Goal: Use online tool/utility: Utilize a website feature to perform a specific function

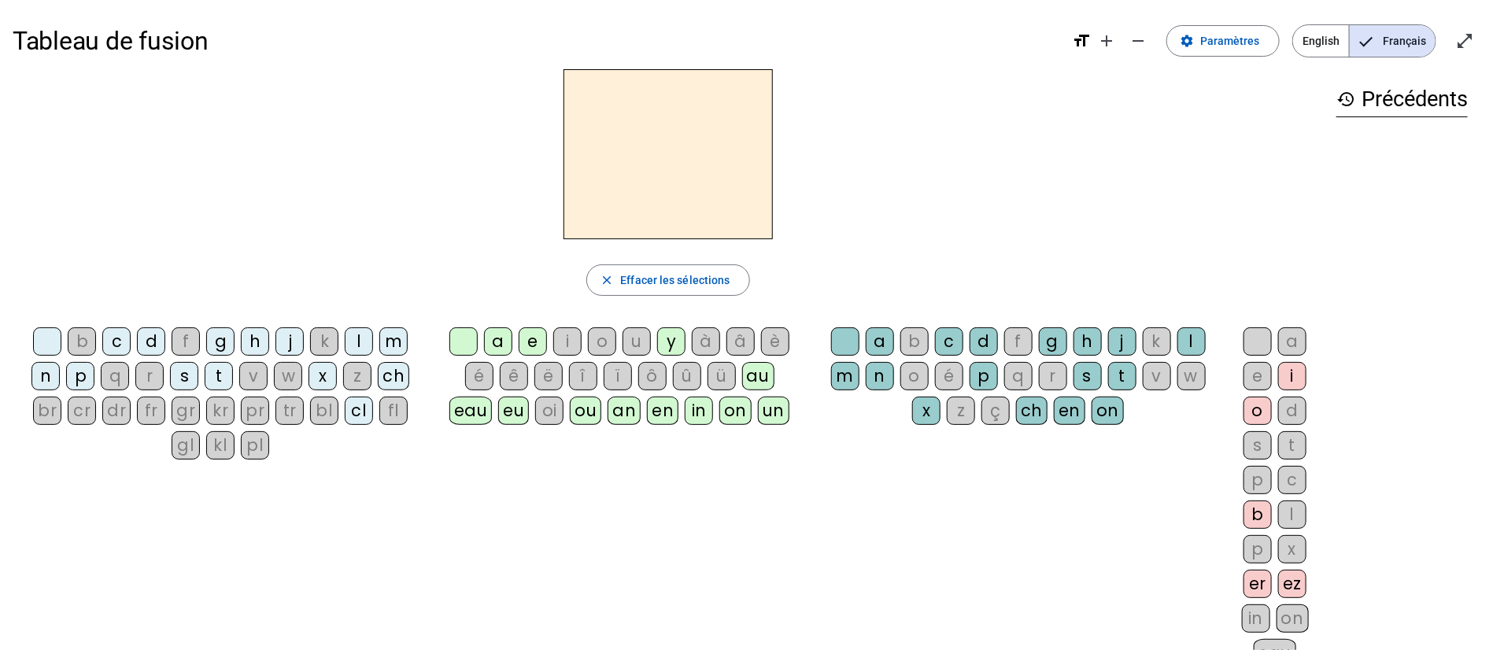
click at [87, 379] on div "p" at bounding box center [80, 376] width 28 height 28
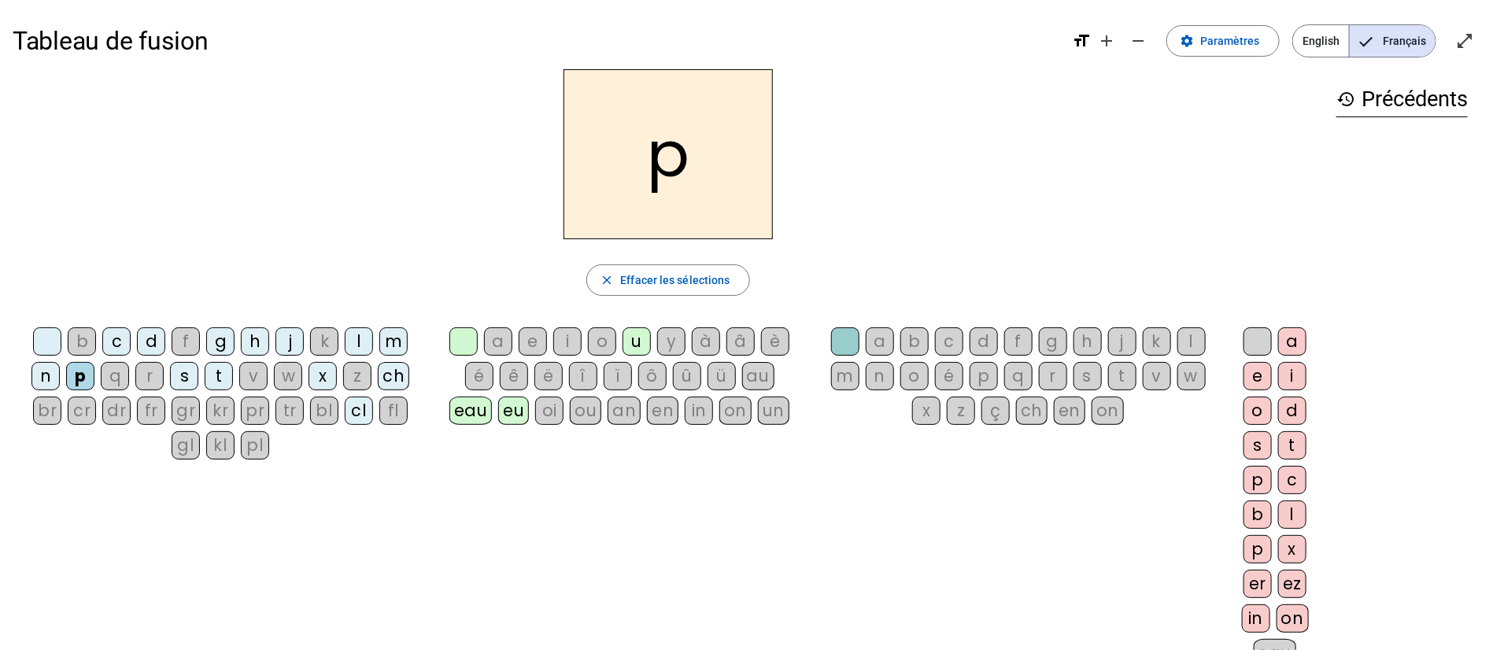
click at [82, 346] on div "b" at bounding box center [82, 341] width 28 height 28
click at [154, 341] on div "d" at bounding box center [151, 341] width 28 height 28
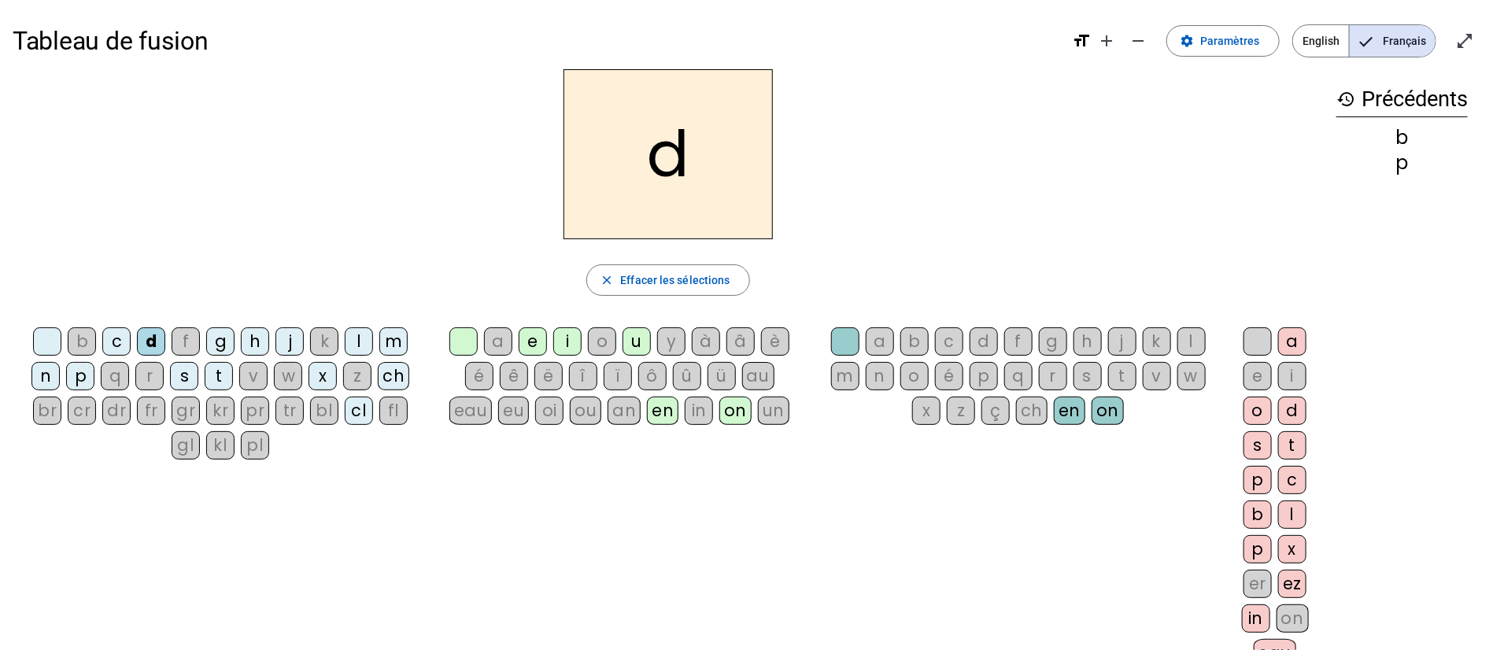
click at [219, 345] on div "g" at bounding box center [220, 341] width 28 height 28
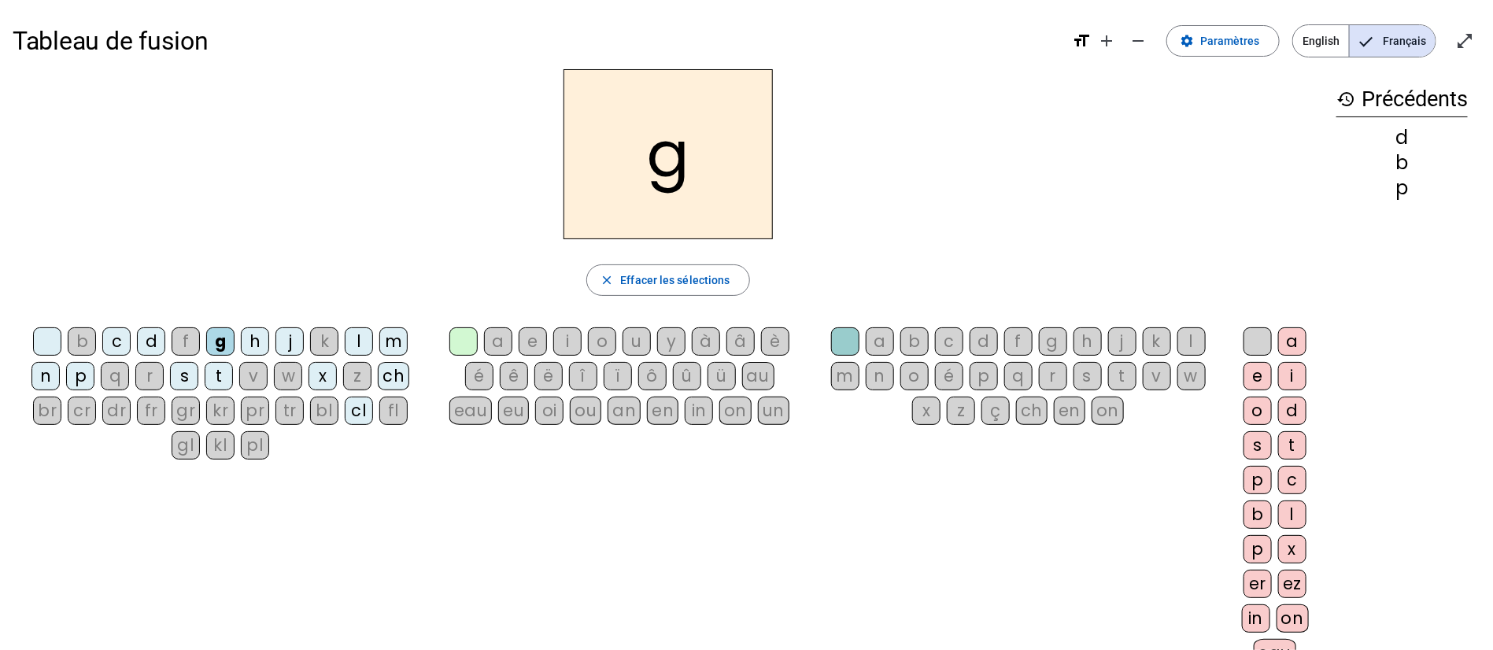
click at [496, 340] on div "a" at bounding box center [498, 341] width 28 height 28
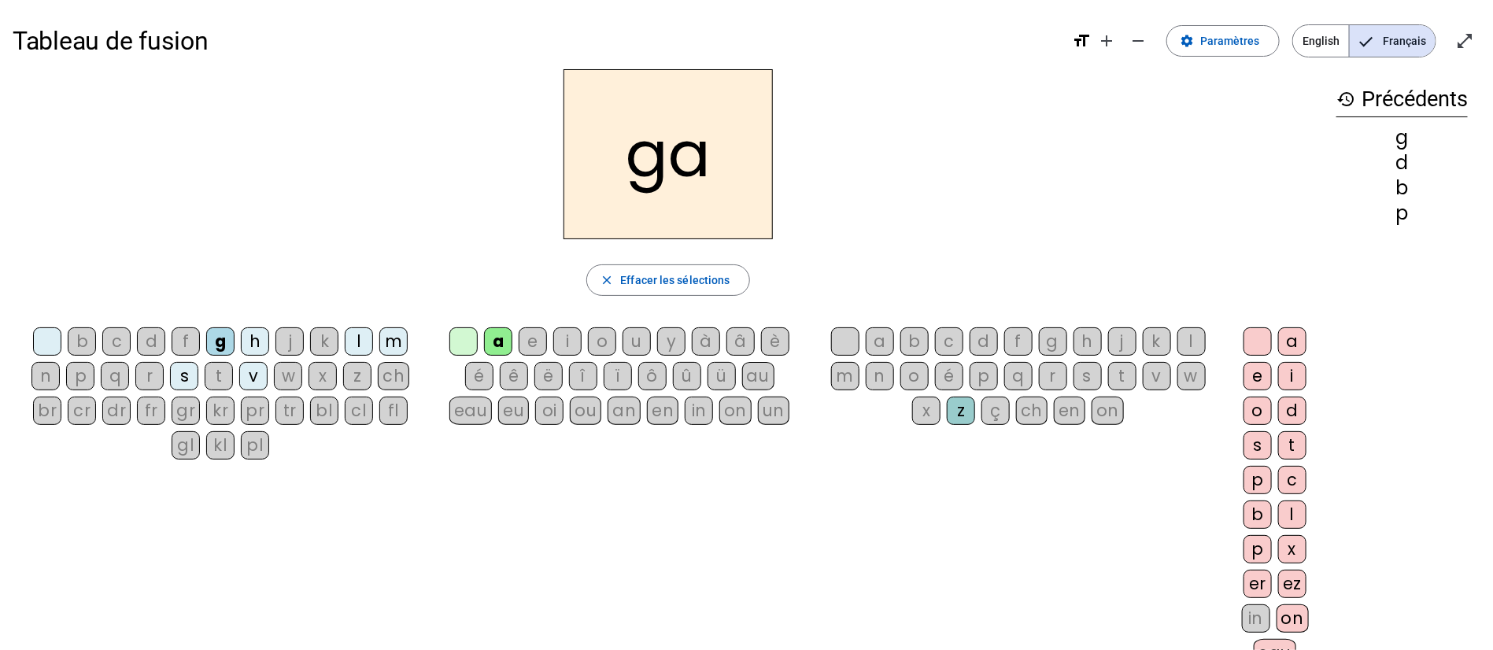
click at [535, 345] on div "e" at bounding box center [532, 341] width 28 height 28
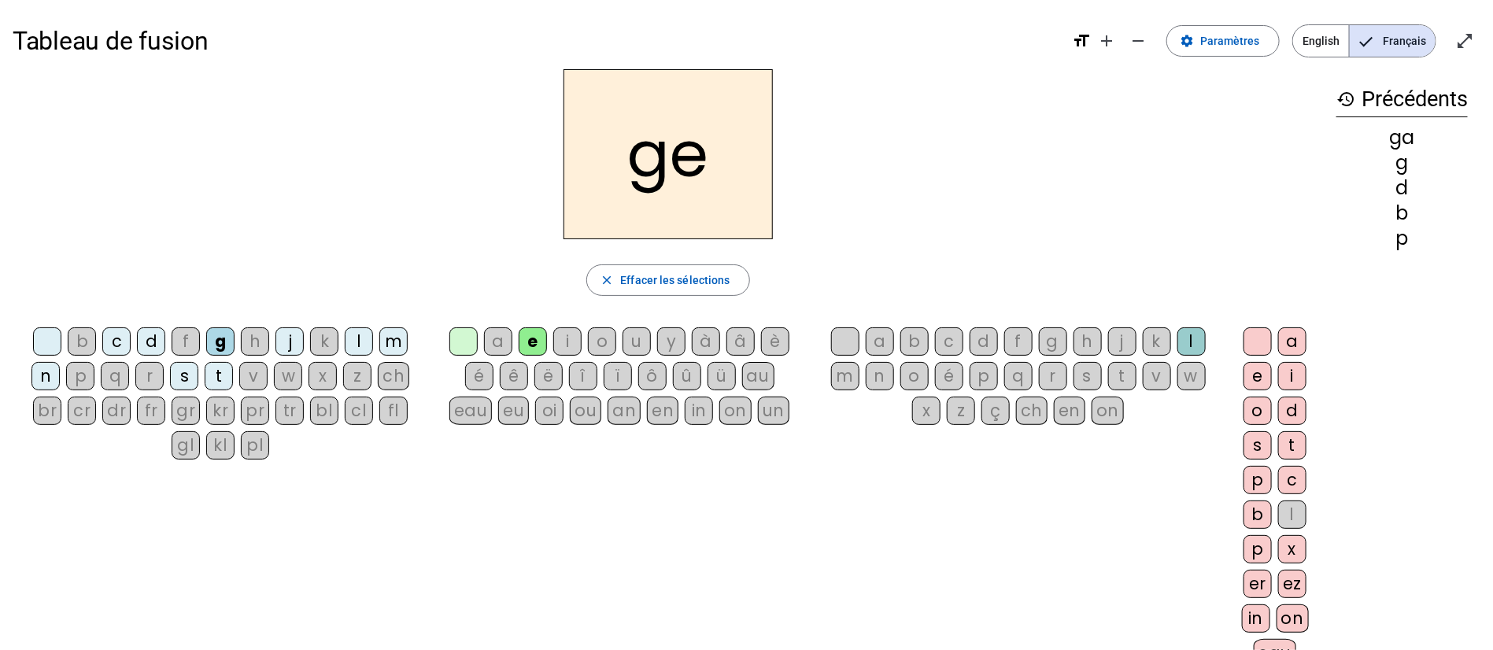
click at [570, 338] on div "i" at bounding box center [567, 341] width 28 height 28
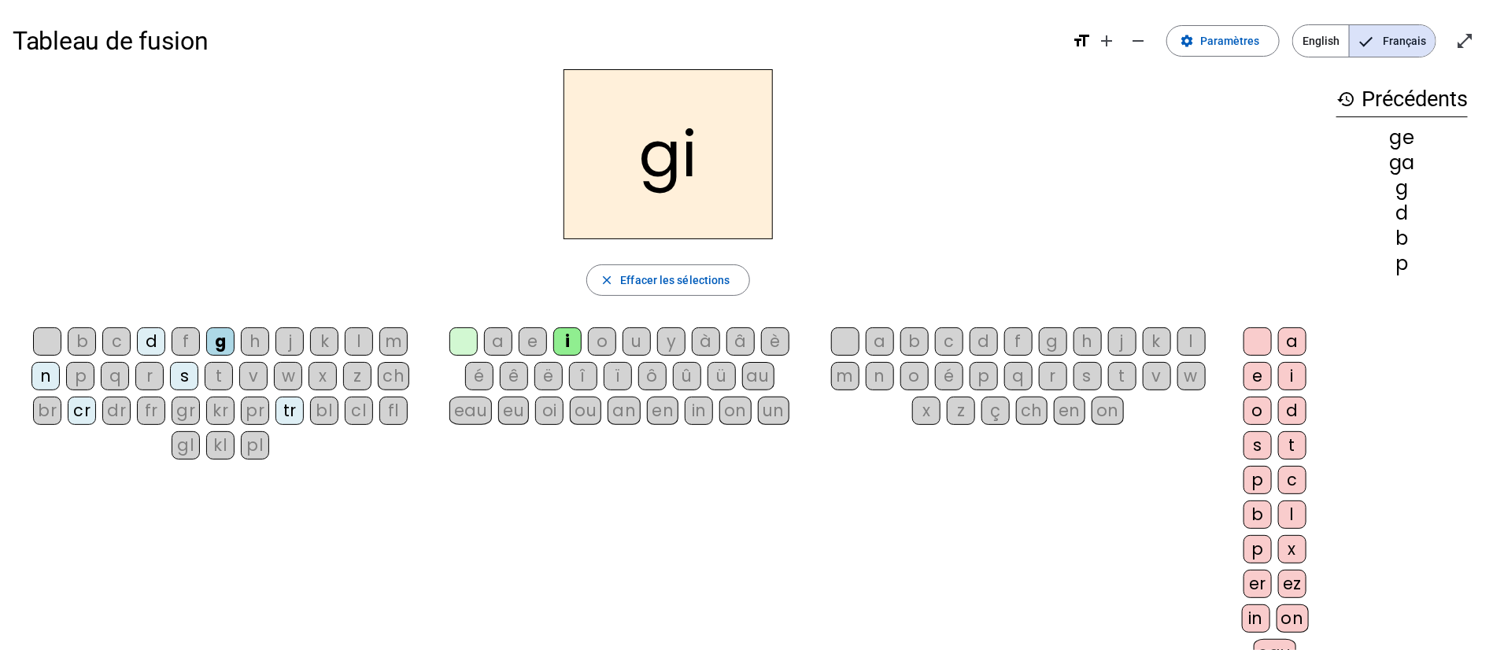
click at [531, 341] on div "e" at bounding box center [532, 341] width 28 height 28
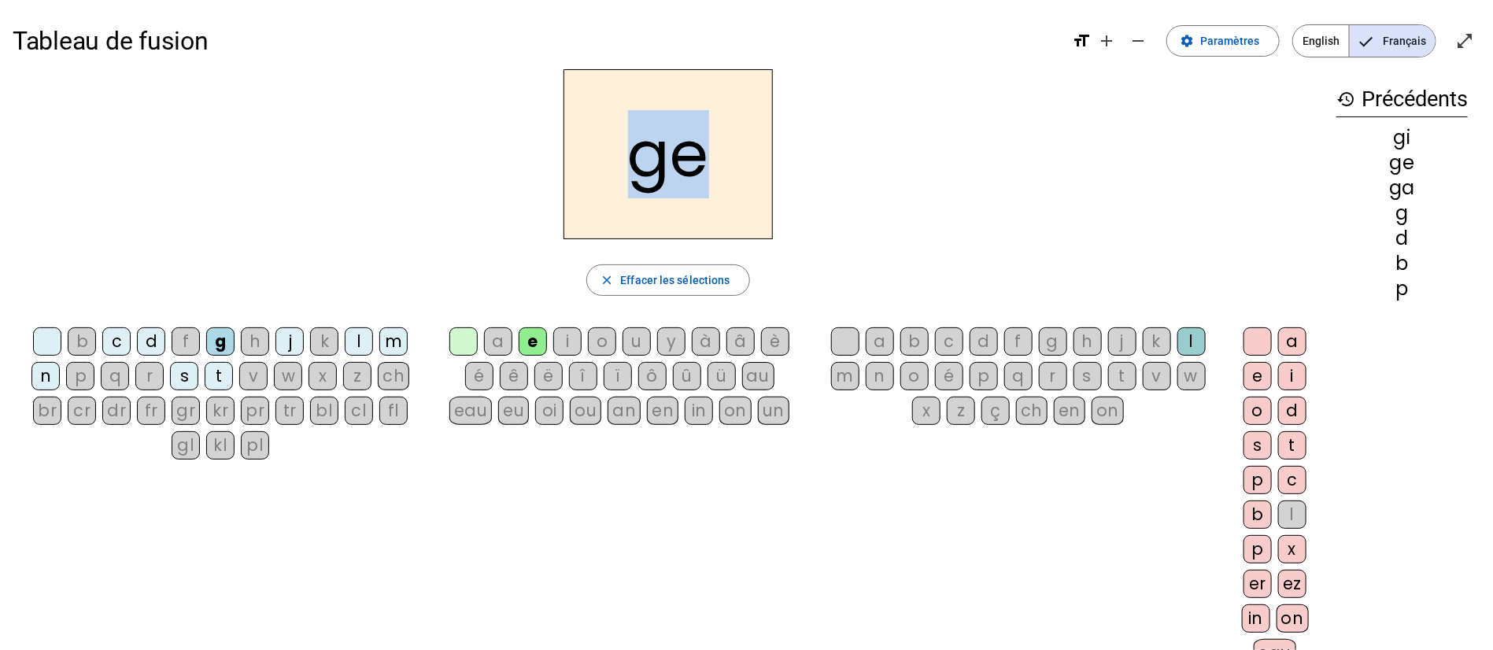
drag, startPoint x: 692, startPoint y: 150, endPoint x: 633, endPoint y: 157, distance: 59.3
click at [633, 157] on h2 "ge" at bounding box center [667, 154] width 209 height 170
click at [619, 172] on h2 "ge" at bounding box center [667, 154] width 209 height 170
click at [564, 337] on div "i" at bounding box center [567, 341] width 28 height 28
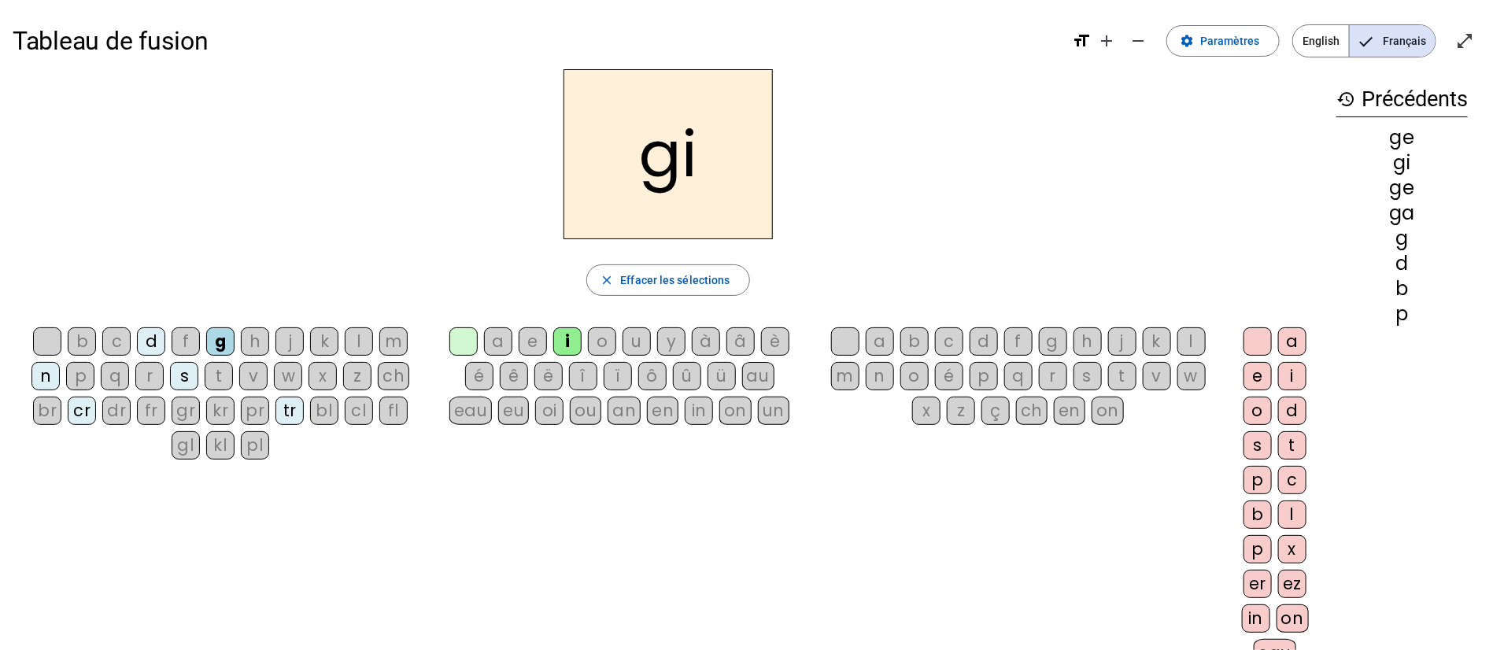
click at [603, 341] on div "o" at bounding box center [602, 341] width 28 height 28
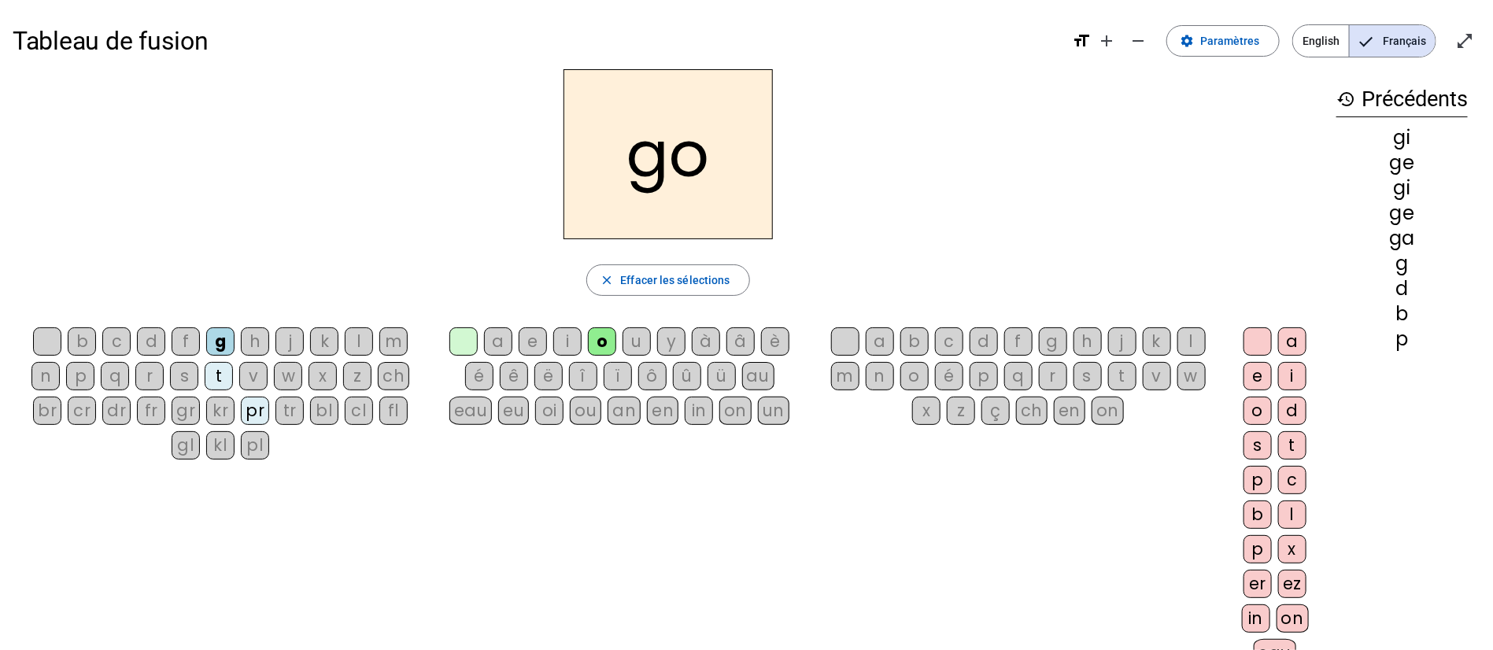
click at [368, 272] on div "close Effacer les sélections" at bounding box center [668, 279] width 1311 height 31
click at [596, 330] on div "o" at bounding box center [602, 341] width 28 height 28
click at [607, 335] on div "o" at bounding box center [602, 341] width 28 height 28
click at [608, 335] on div "o" at bounding box center [602, 341] width 28 height 28
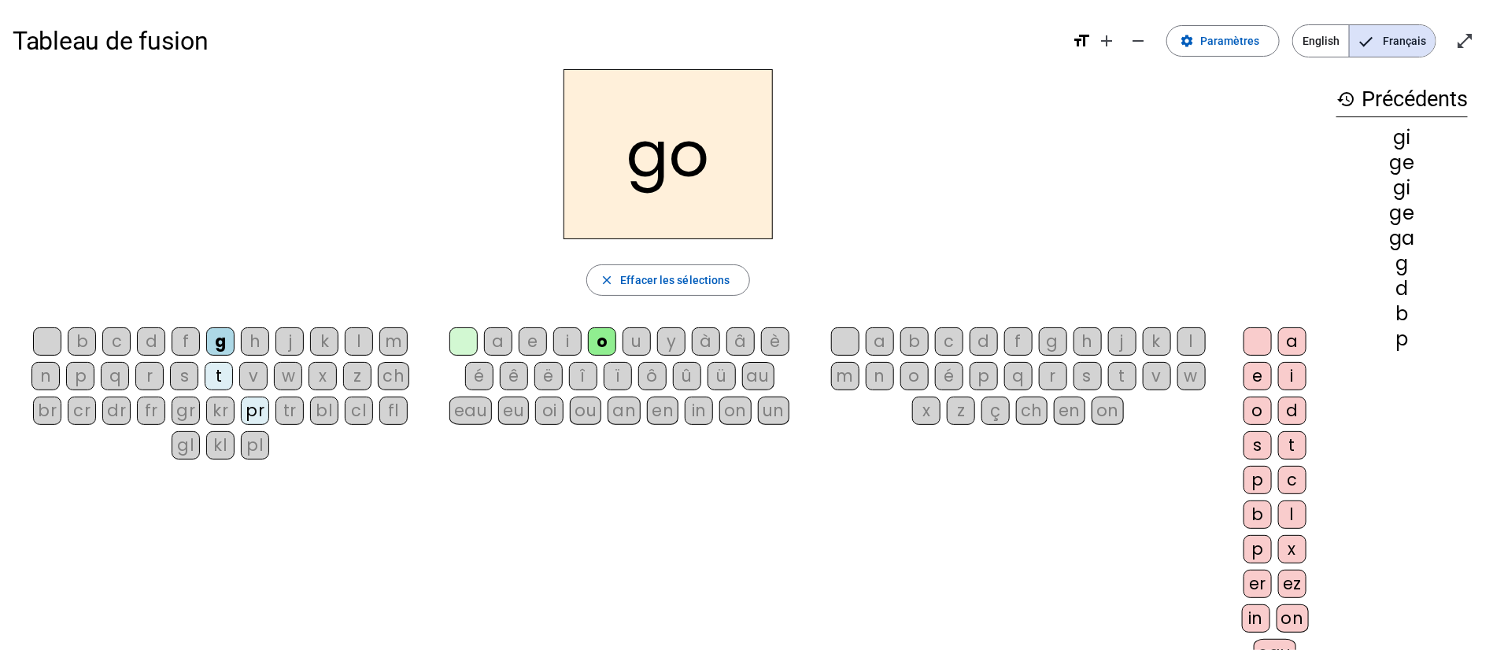
click at [467, 339] on div at bounding box center [463, 341] width 28 height 28
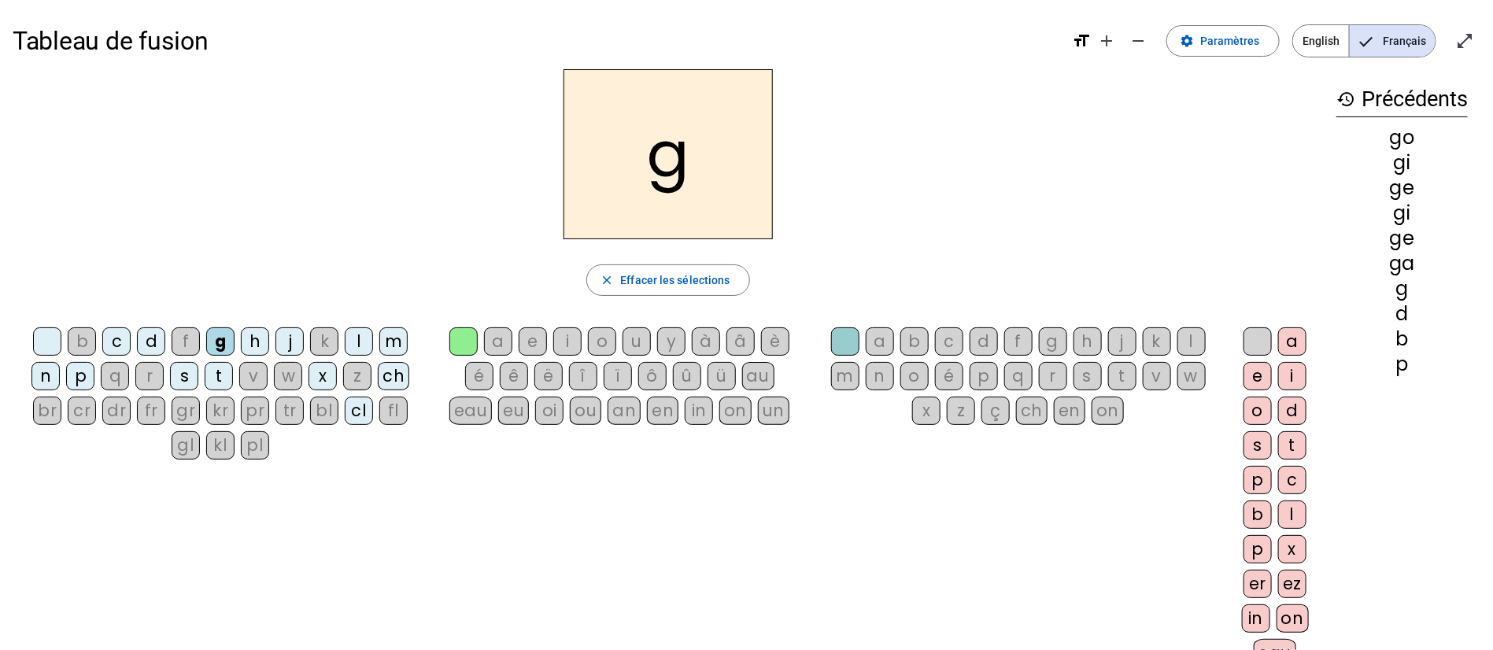
click at [499, 343] on div "a" at bounding box center [498, 341] width 28 height 28
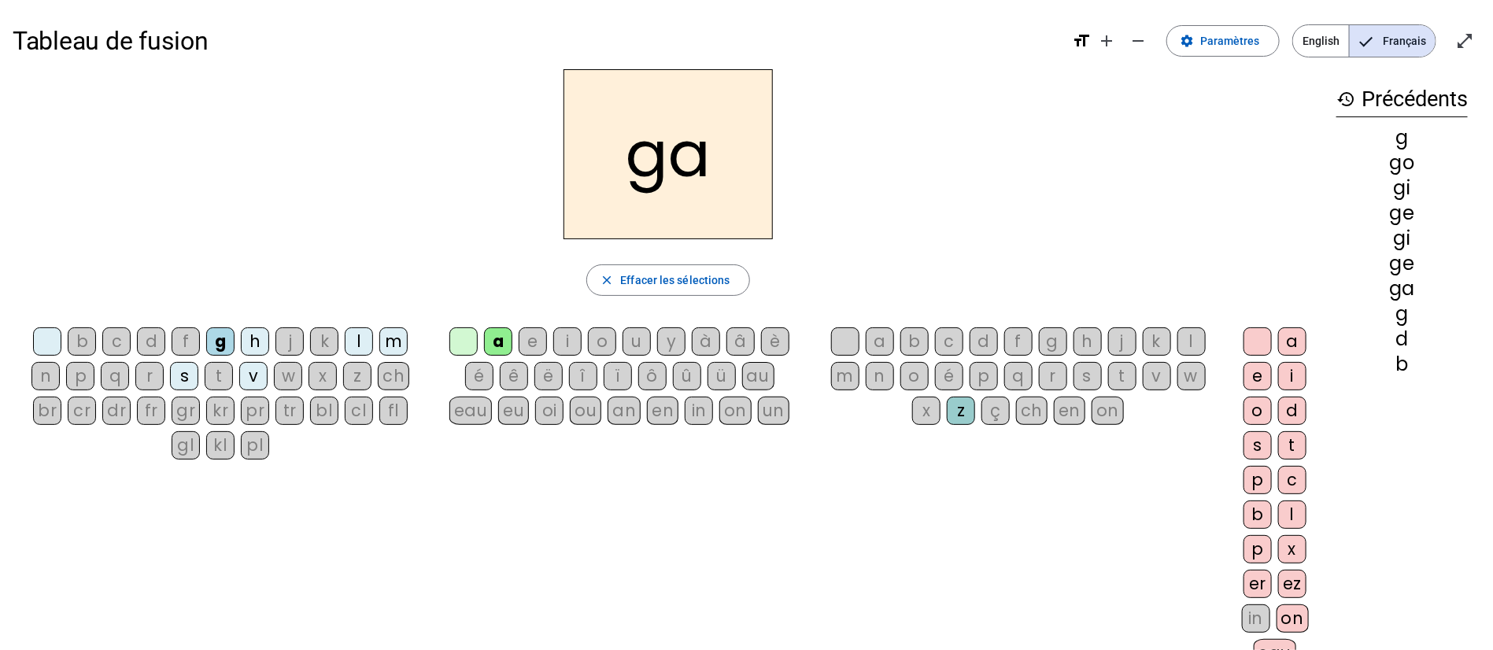
click at [602, 343] on div "o" at bounding box center [602, 341] width 28 height 28
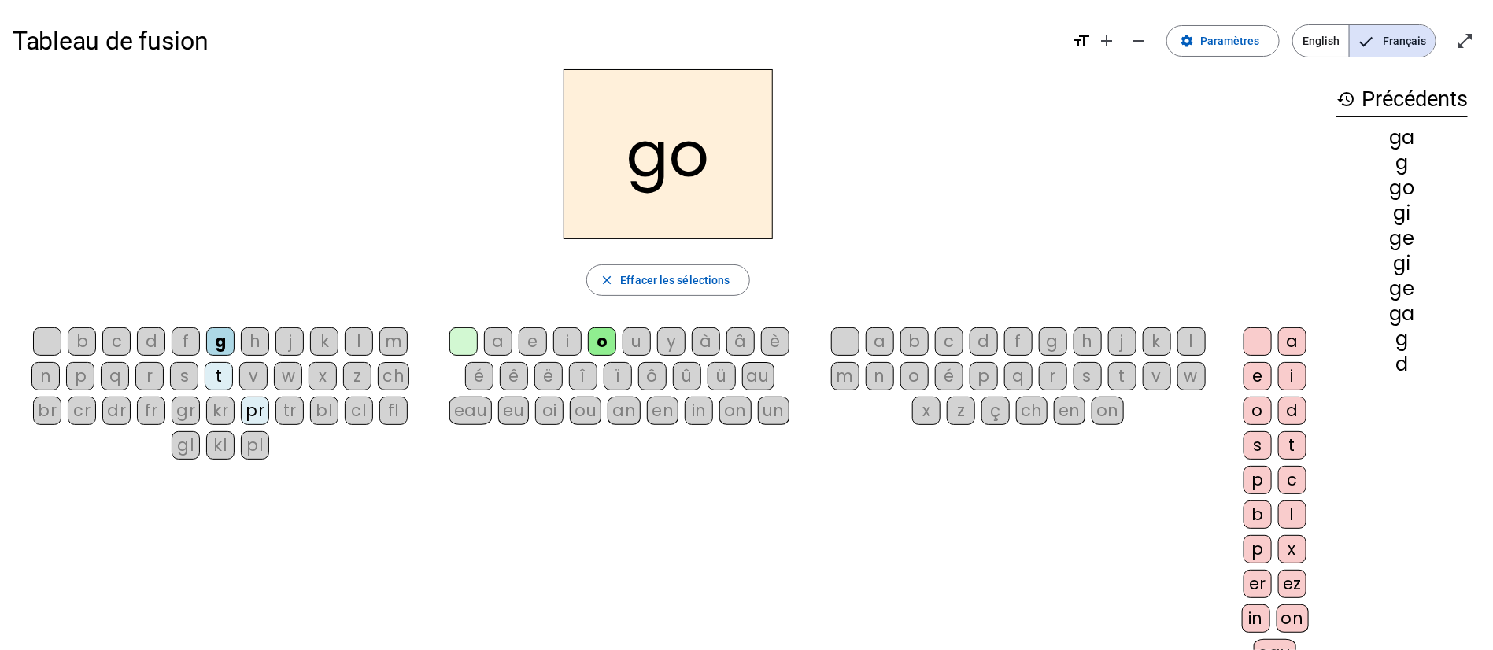
click at [648, 338] on div "u" at bounding box center [636, 341] width 28 height 28
click at [565, 339] on div "i" at bounding box center [567, 341] width 28 height 28
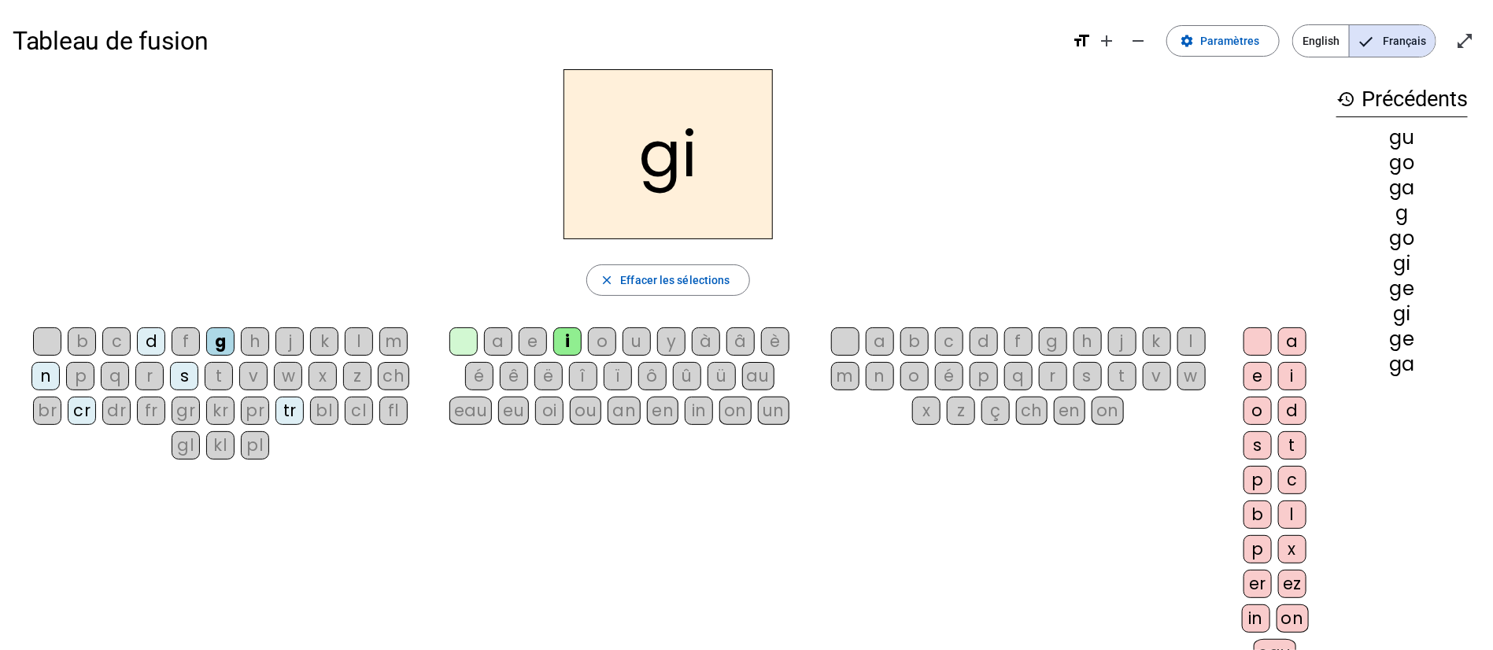
click at [533, 337] on div "e" at bounding box center [532, 341] width 28 height 28
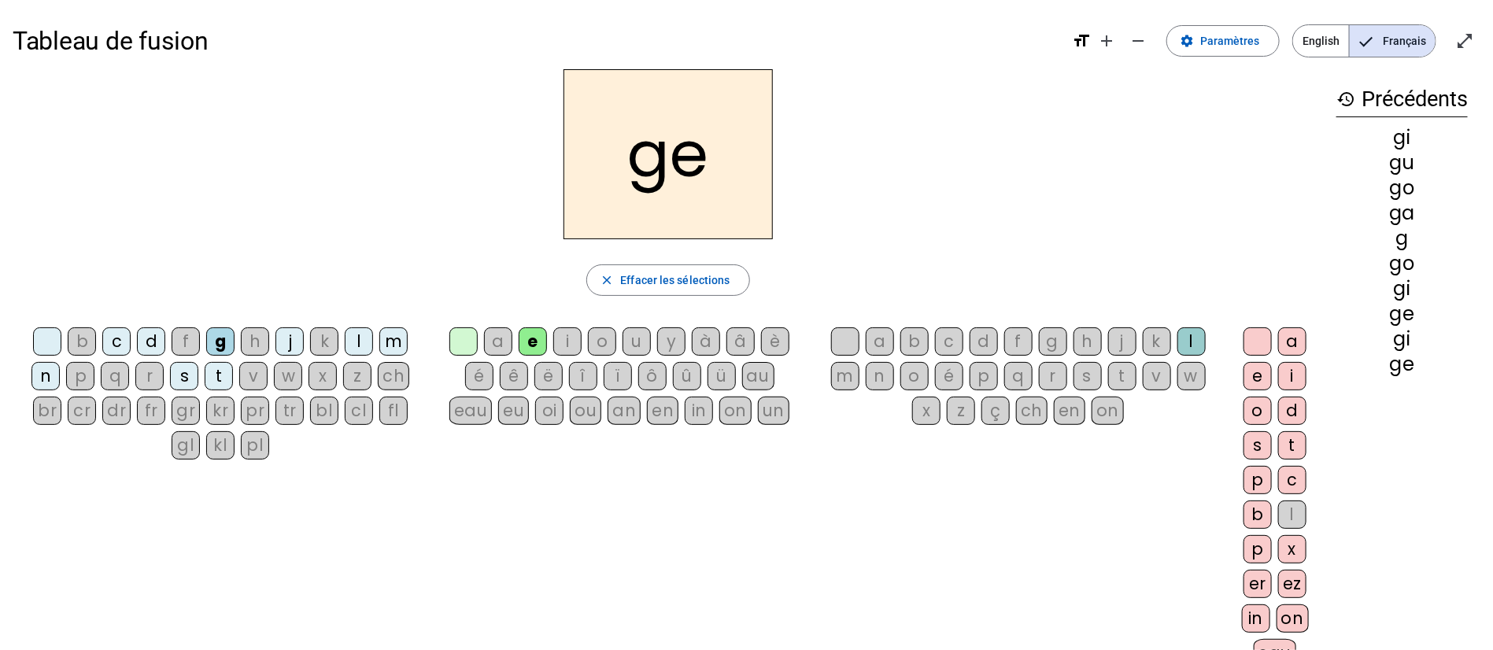
click at [445, 260] on div "ge close [PERSON_NAME] les sélections b c d f g h j k l m n p q r s t v w x z c…" at bounding box center [668, 374] width 1311 height 611
click at [116, 345] on div "c" at bounding box center [116, 341] width 28 height 28
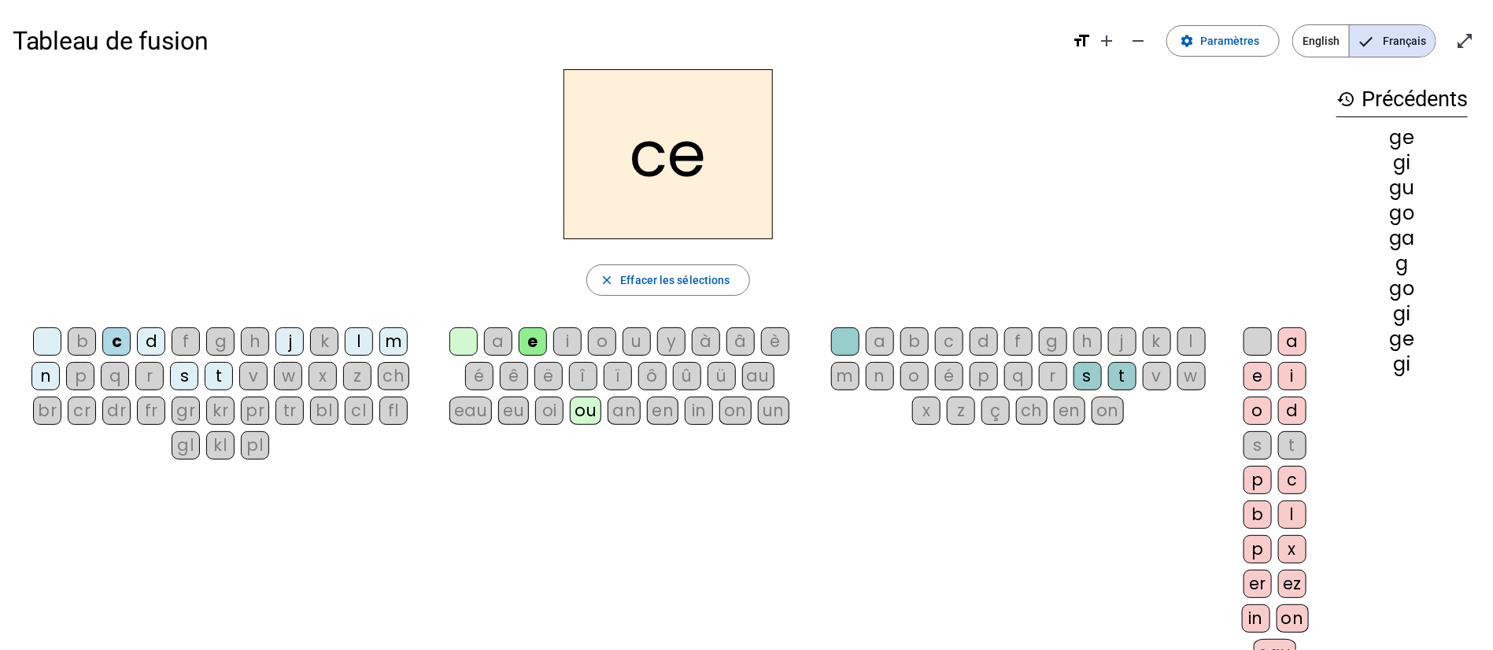
click at [570, 340] on div "i" at bounding box center [567, 341] width 28 height 28
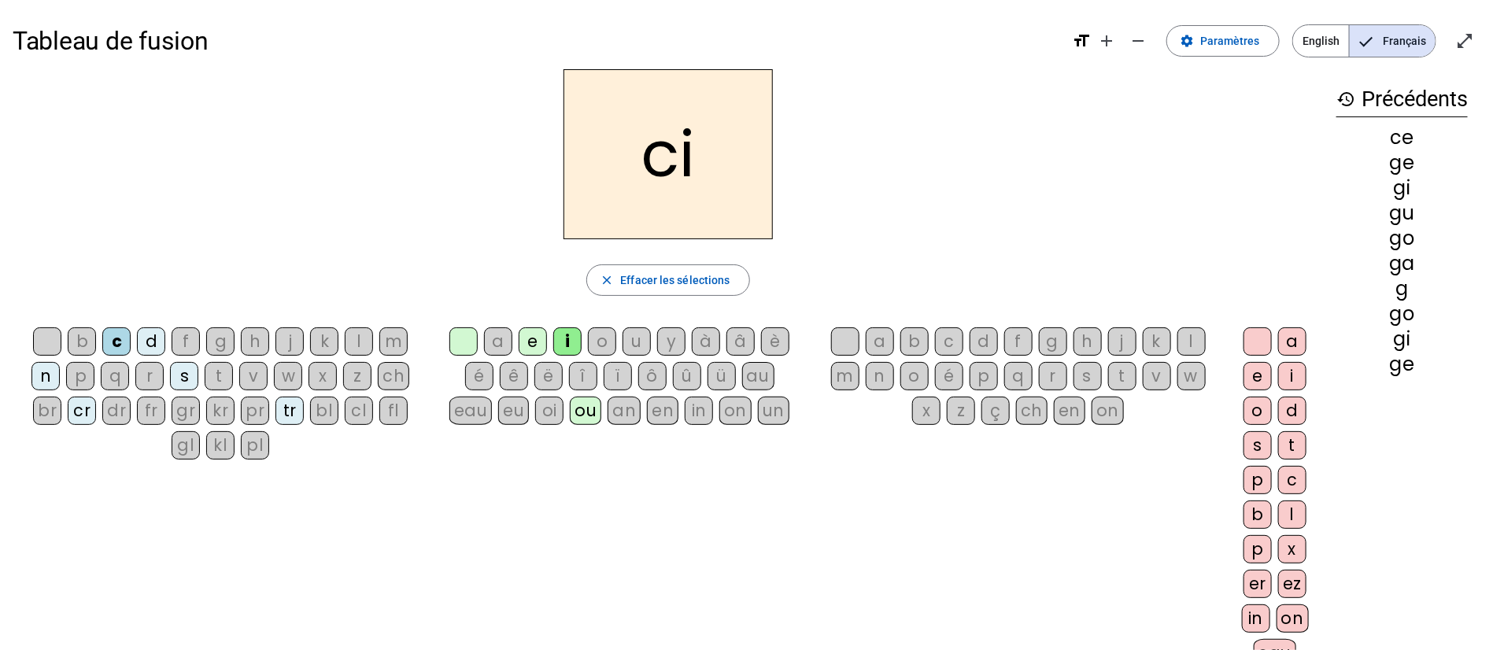
click at [501, 343] on div "a" at bounding box center [498, 341] width 28 height 28
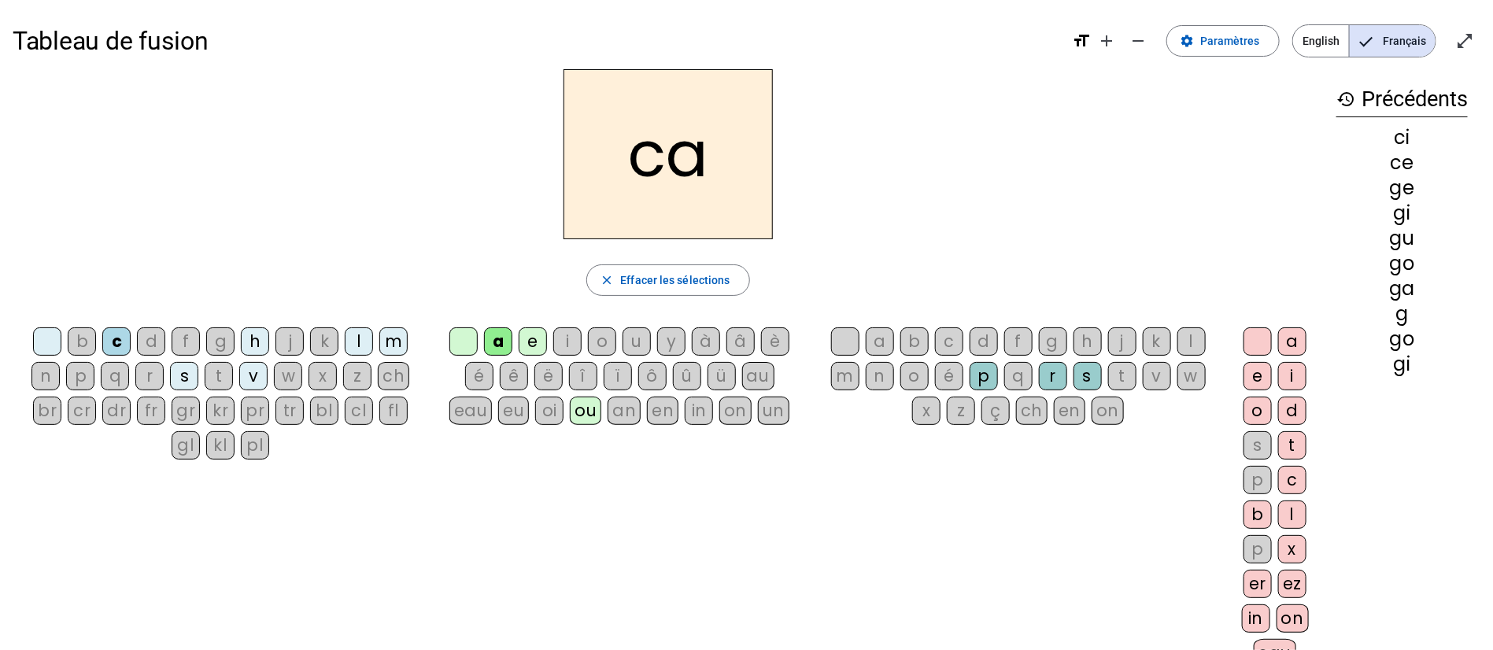
click at [597, 341] on div "o" at bounding box center [602, 341] width 28 height 28
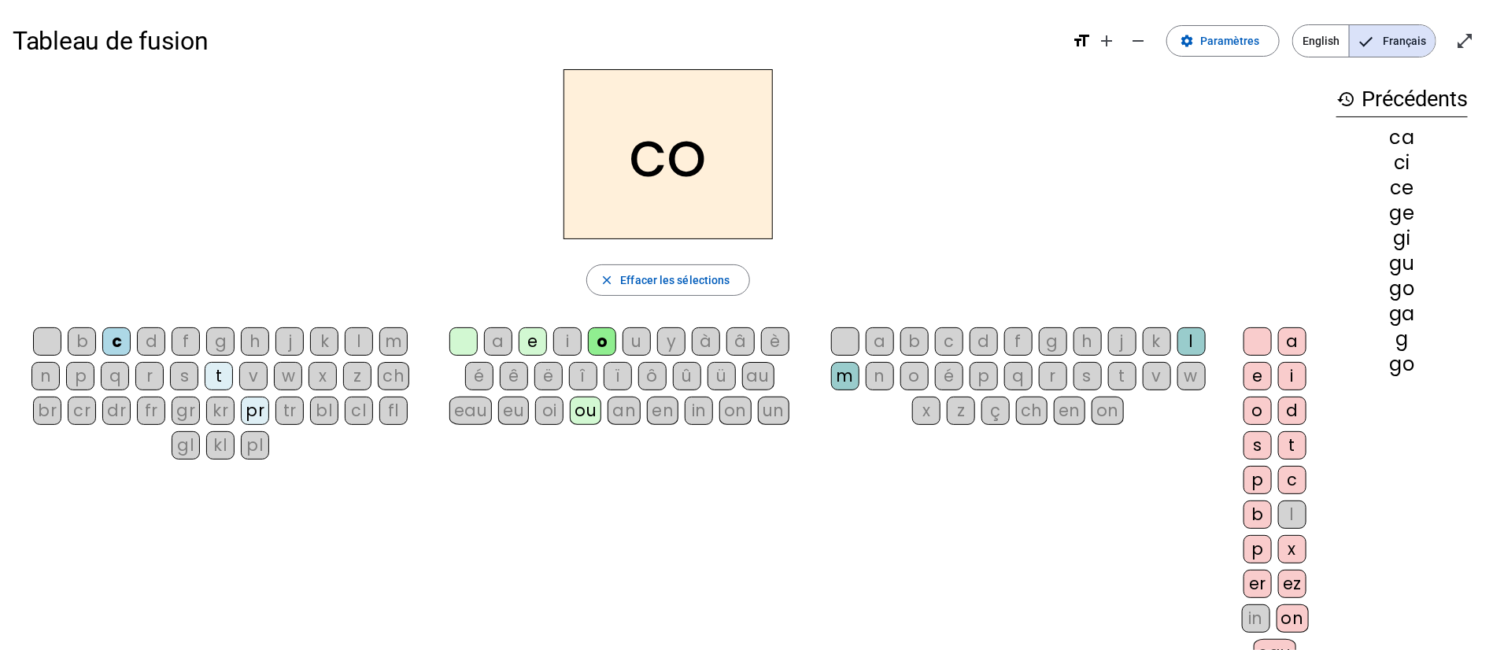
click at [401, 343] on div "m" at bounding box center [393, 341] width 28 height 28
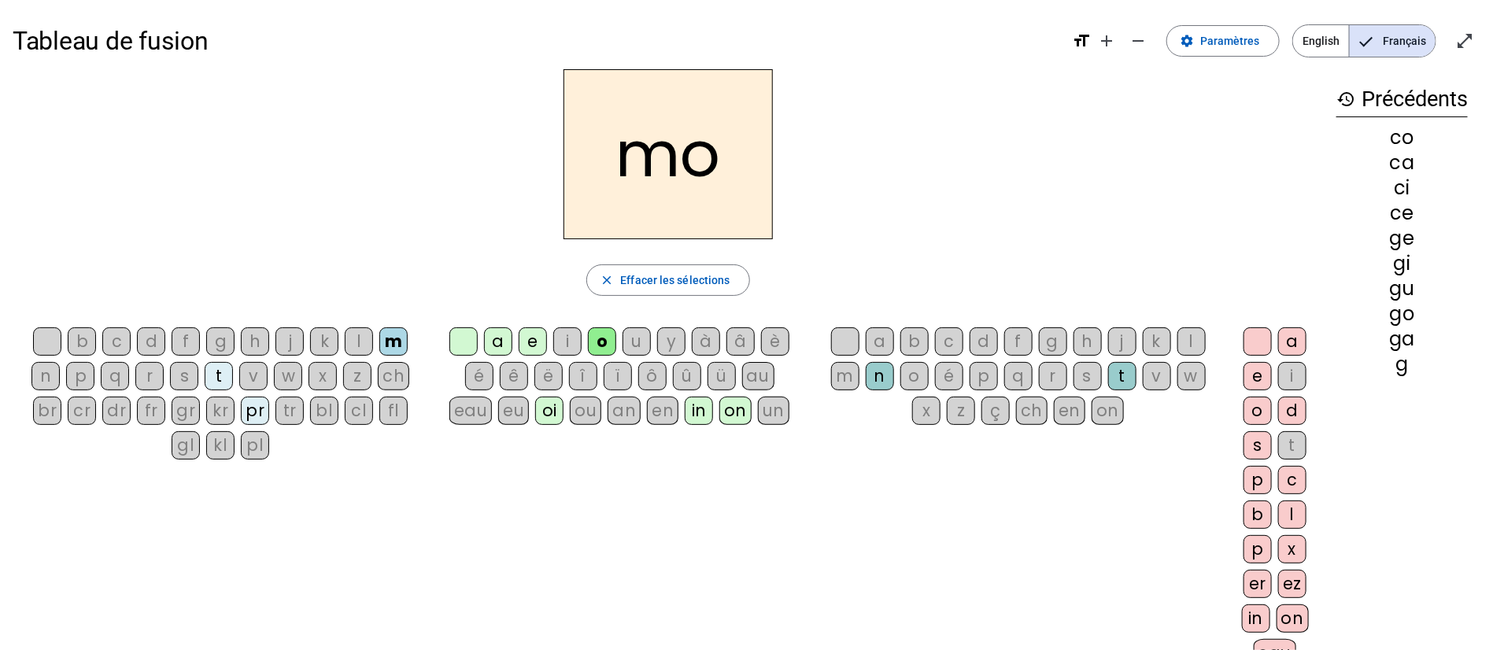
click at [471, 367] on div "é" at bounding box center [479, 376] width 28 height 28
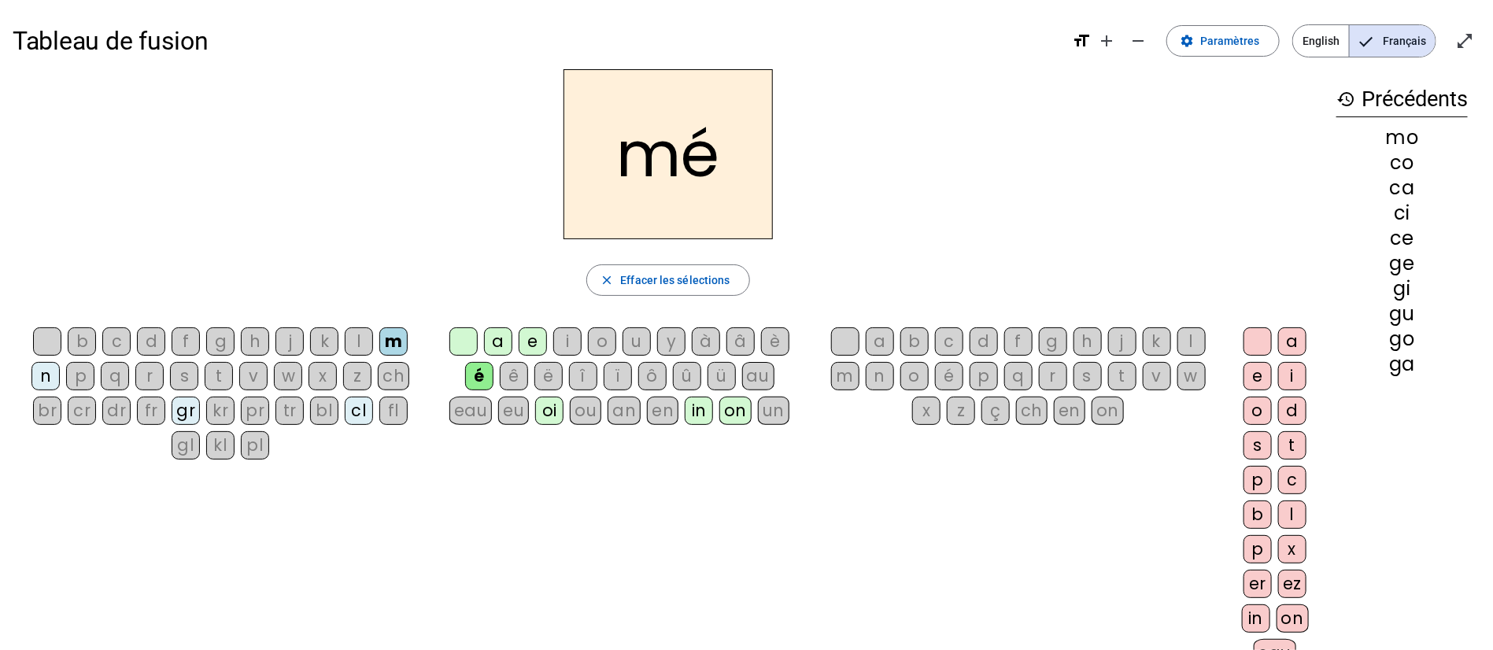
click at [1022, 414] on div "ch" at bounding box center [1031, 411] width 31 height 28
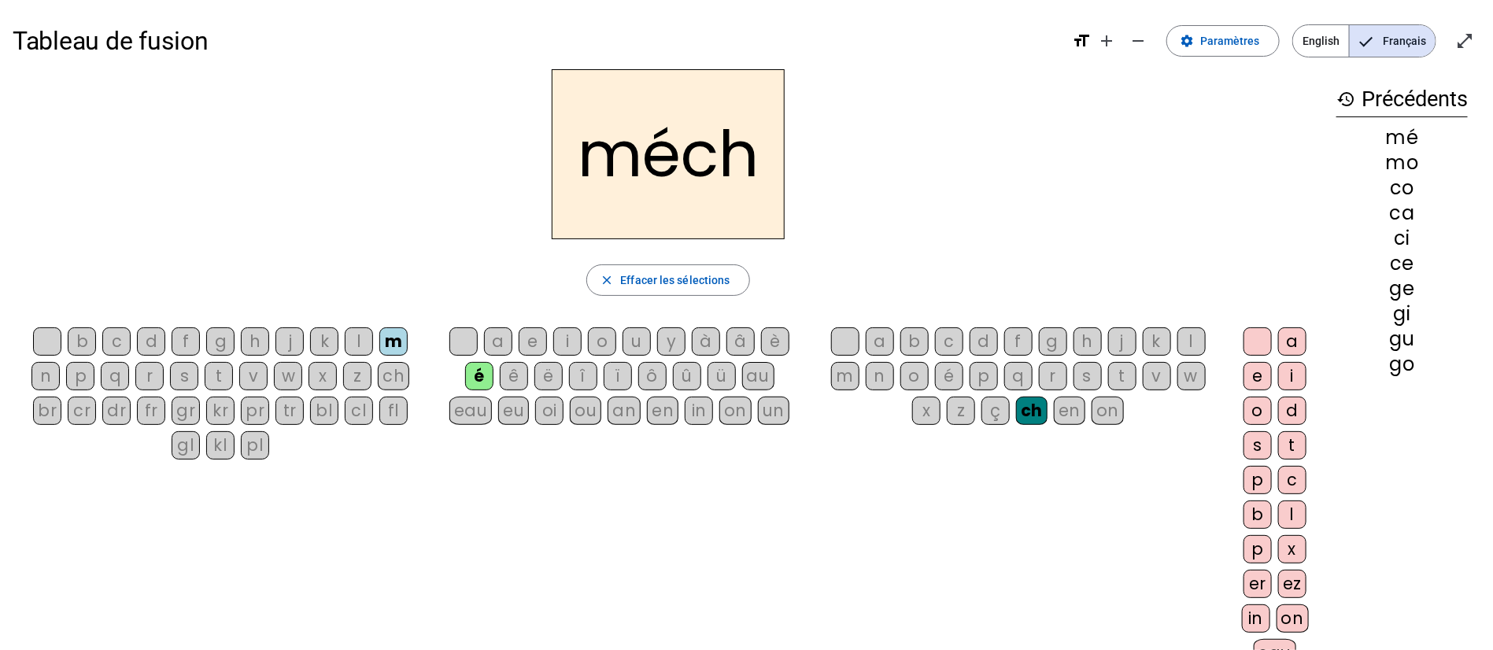
click at [1299, 618] on div "on" at bounding box center [1292, 618] width 32 height 28
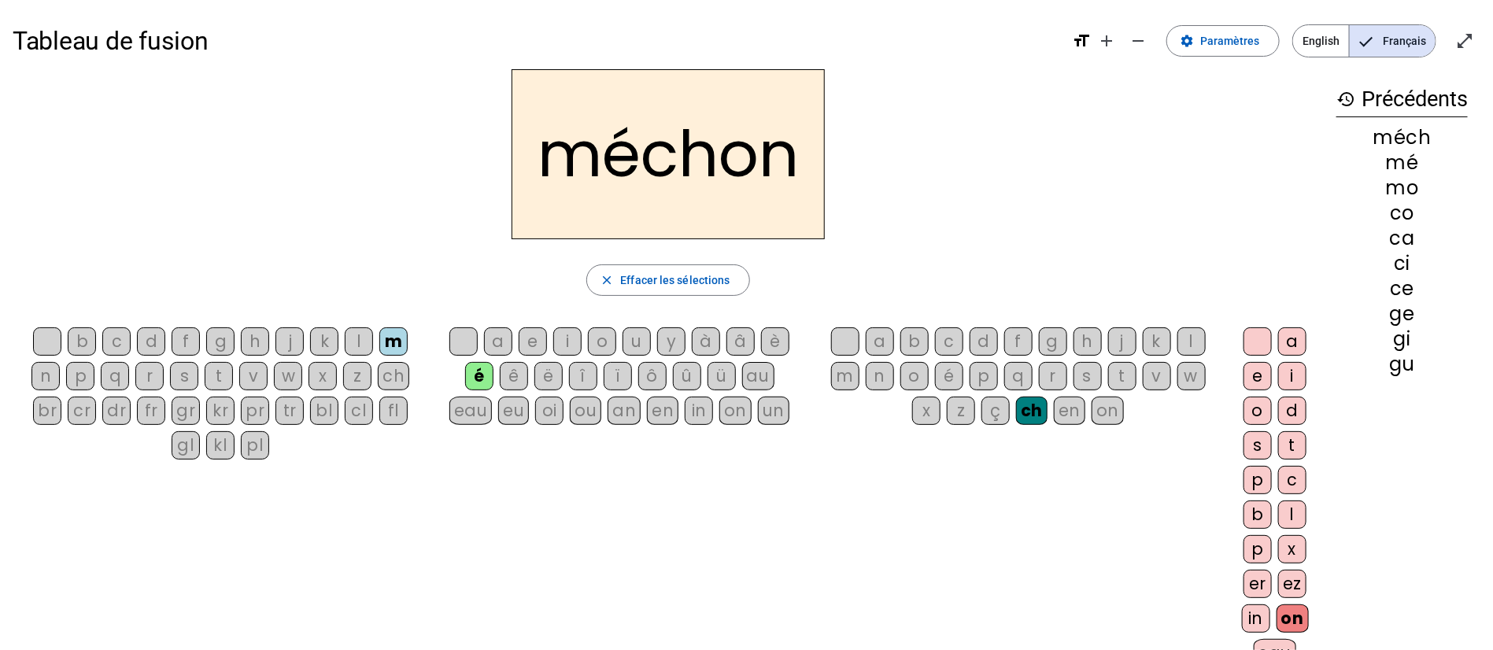
click at [1249, 616] on div "in" at bounding box center [1256, 618] width 28 height 28
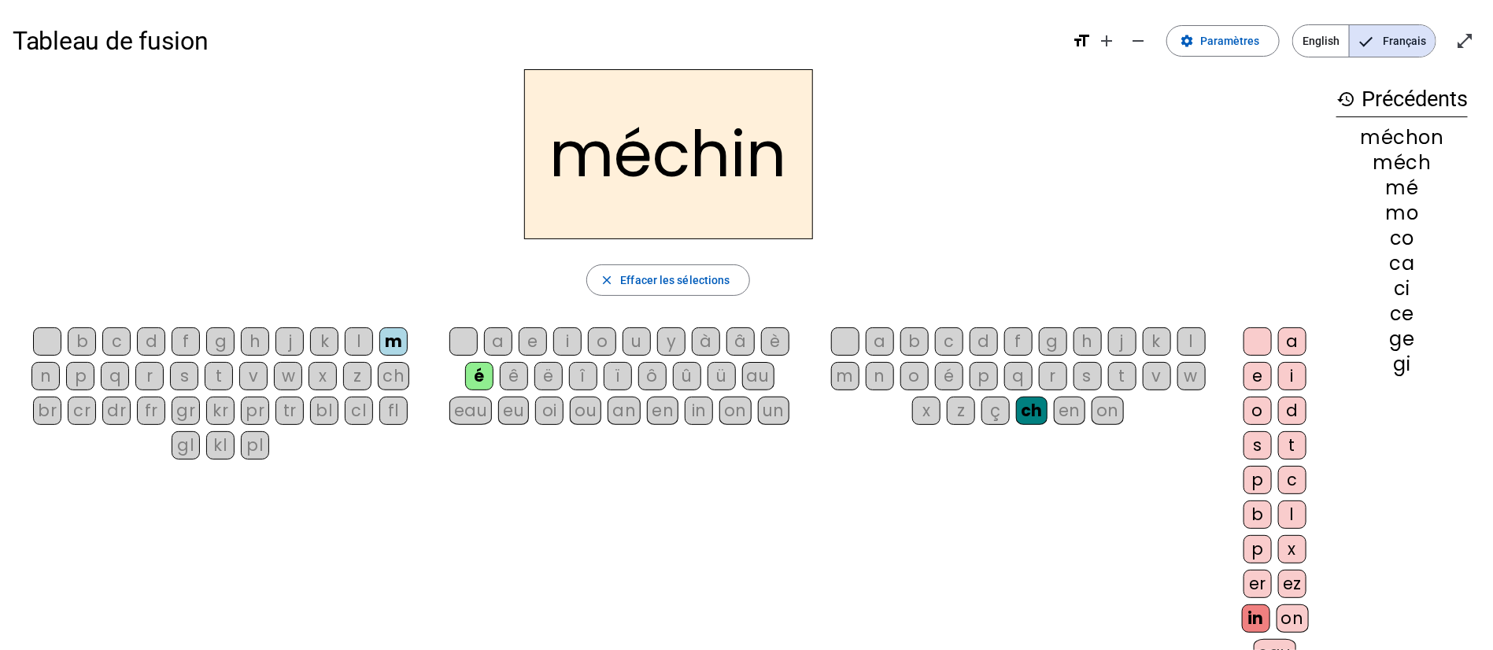
scroll to position [118, 0]
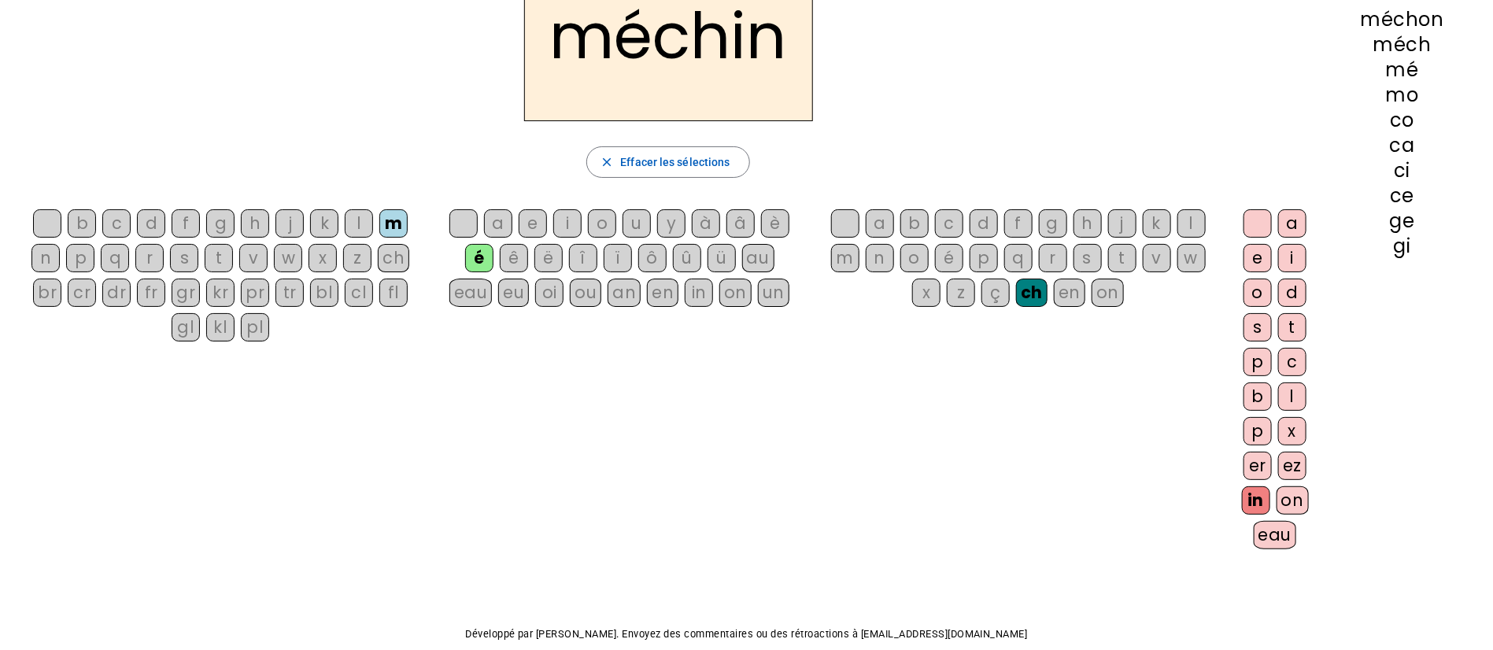
click at [1282, 539] on div "eau" at bounding box center [1274, 535] width 43 height 28
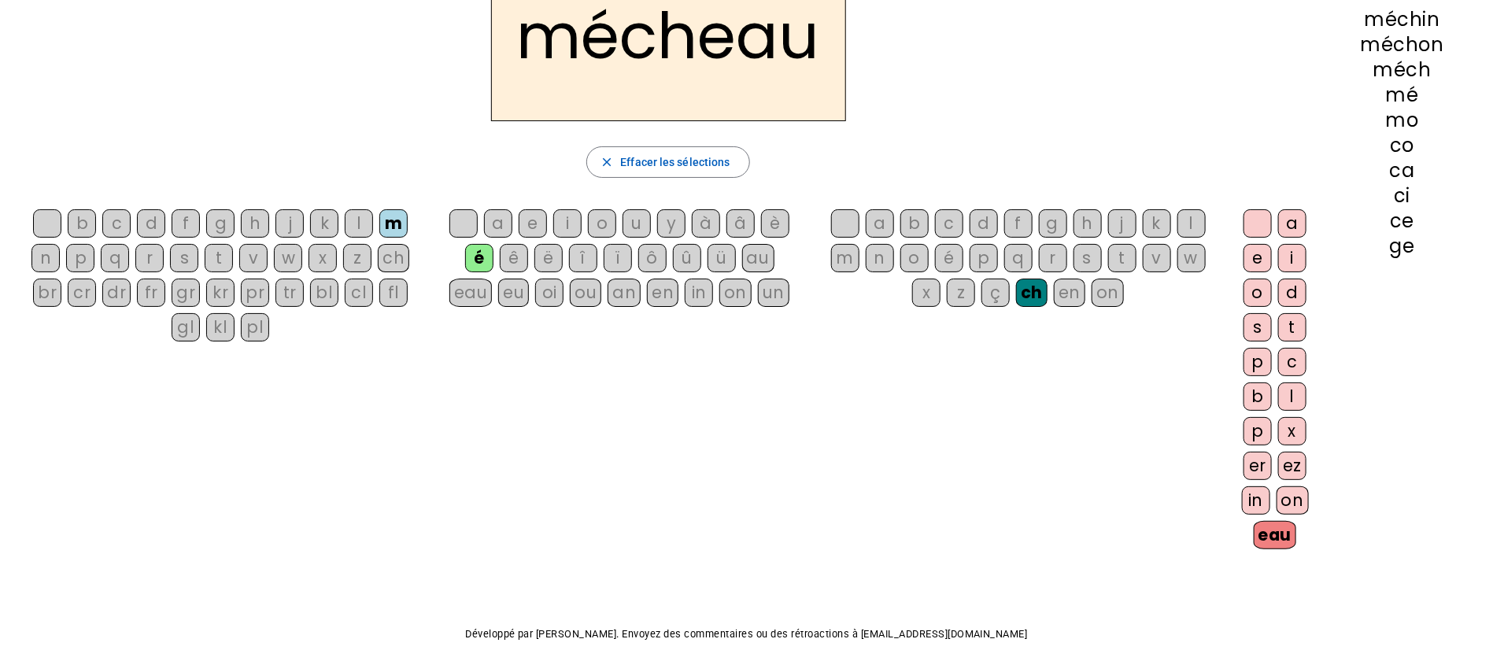
scroll to position [0, 0]
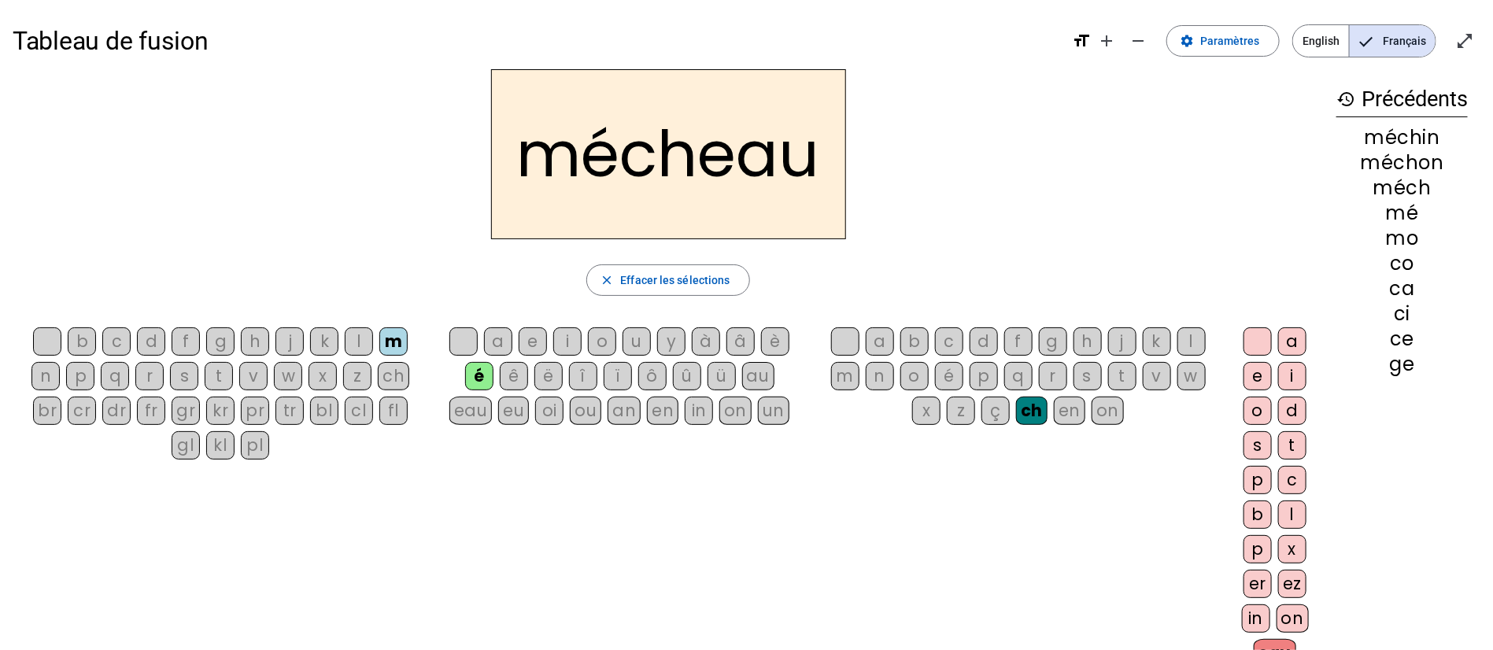
click at [253, 380] on div "v" at bounding box center [253, 376] width 28 height 28
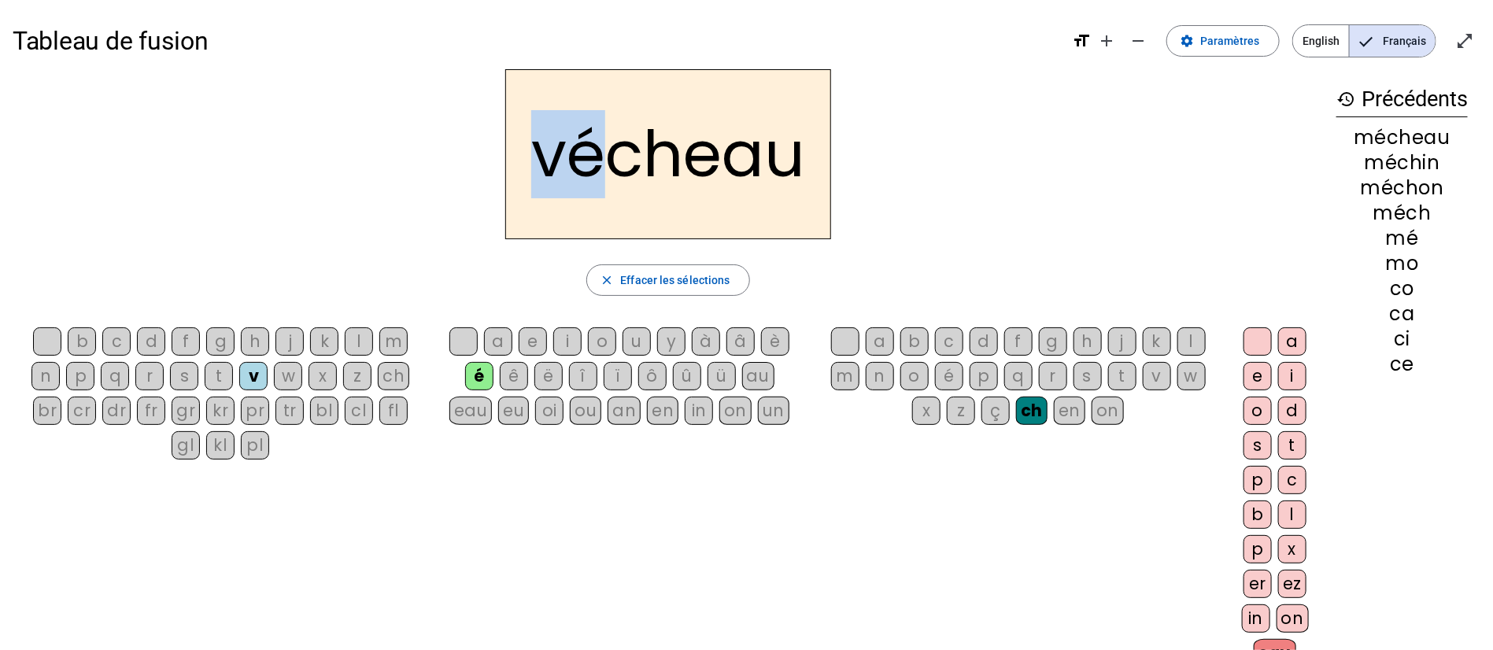
drag, startPoint x: 592, startPoint y: 156, endPoint x: 526, endPoint y: 154, distance: 66.9
click at [526, 154] on h2 "vécheau" at bounding box center [668, 154] width 326 height 170
click at [327, 411] on div "bl" at bounding box center [324, 411] width 28 height 28
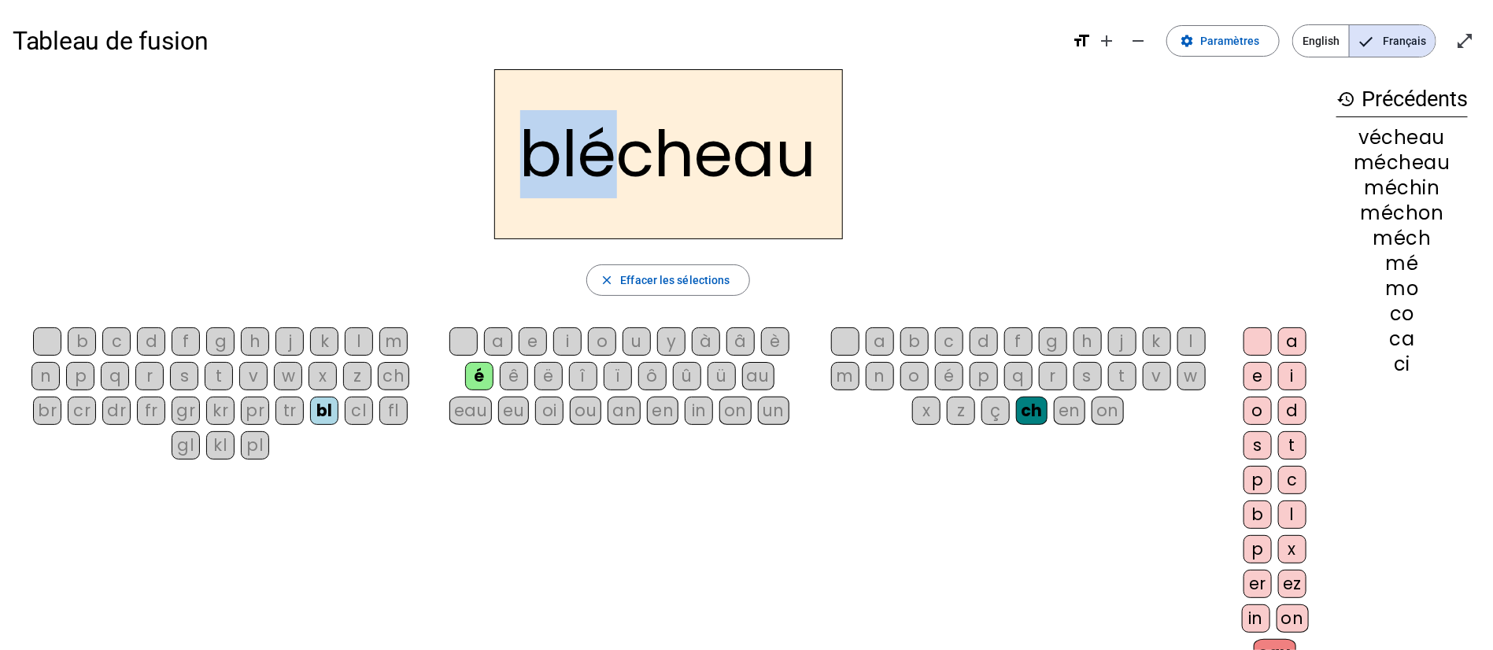
drag, startPoint x: 531, startPoint y: 158, endPoint x: 633, endPoint y: 161, distance: 101.5
click at [633, 161] on h2 "blécheau" at bounding box center [668, 154] width 349 height 170
click at [391, 415] on div "fl" at bounding box center [393, 411] width 28 height 28
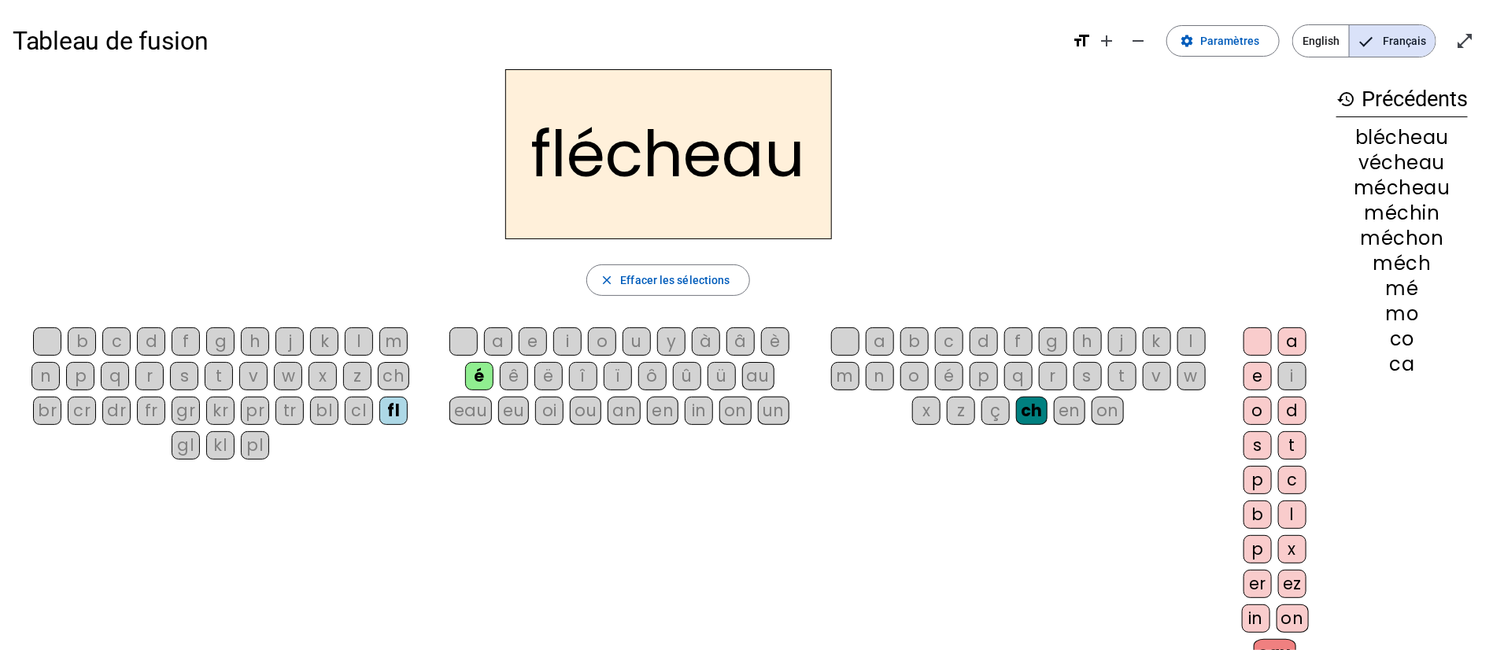
click at [222, 408] on div "kr" at bounding box center [220, 411] width 28 height 28
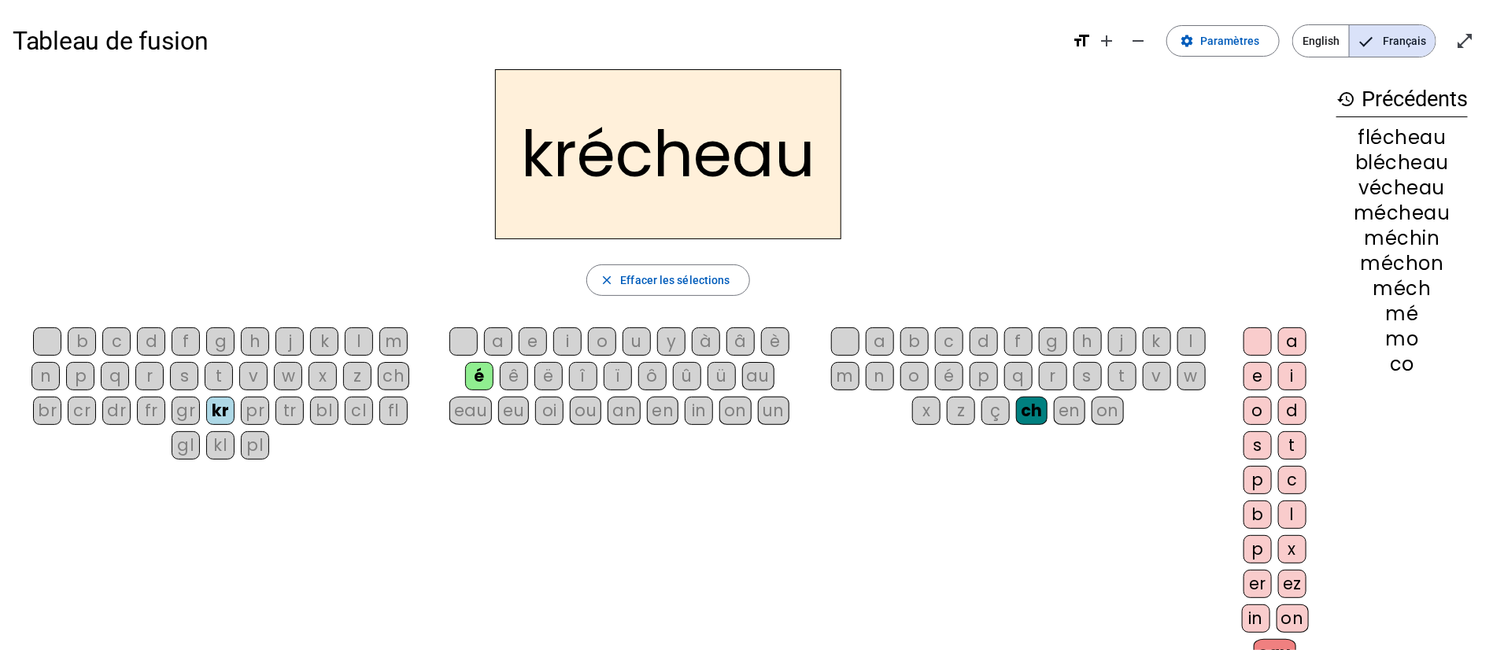
click at [119, 412] on div "dr" at bounding box center [116, 411] width 28 height 28
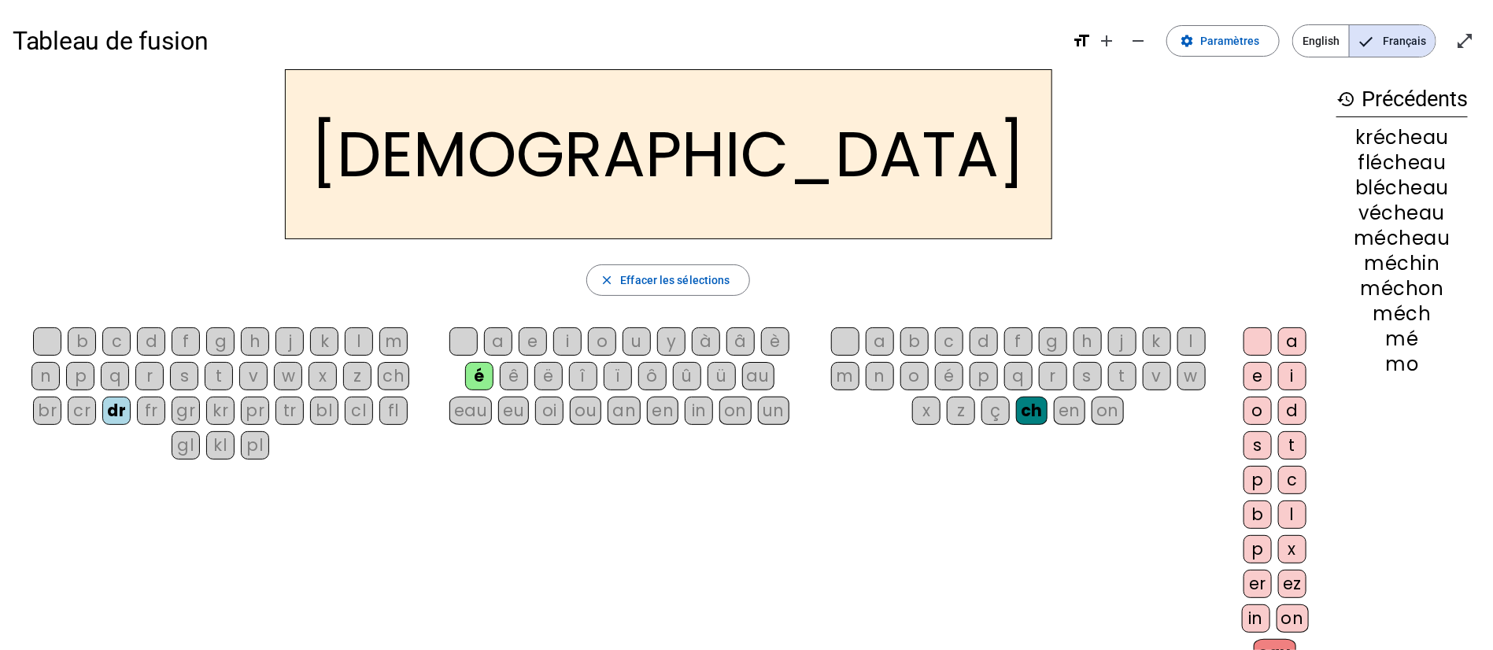
click at [634, 341] on div "u" at bounding box center [636, 341] width 28 height 28
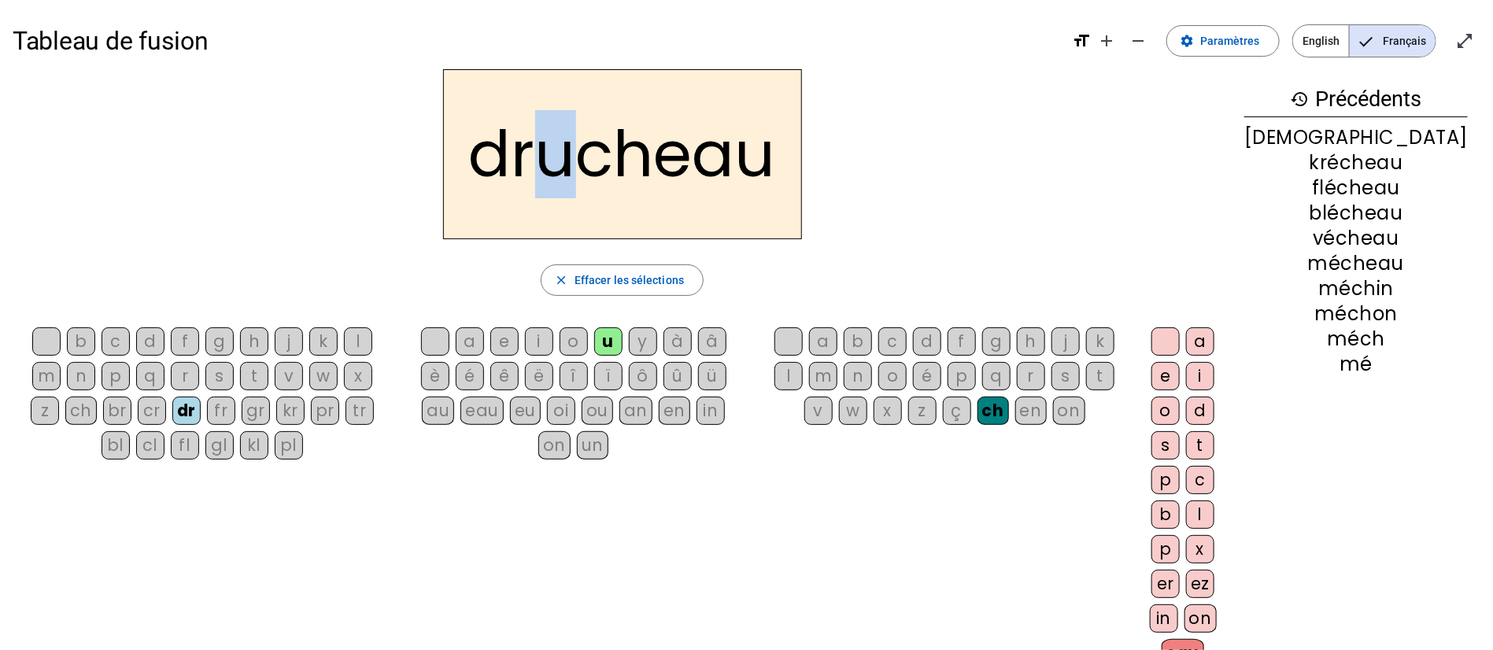
drag, startPoint x: 617, startPoint y: 145, endPoint x: 585, endPoint y: 153, distance: 32.4
click at [585, 153] on h2 "drucheau" at bounding box center [622, 154] width 359 height 170
drag, startPoint x: 533, startPoint y: 148, endPoint x: 620, endPoint y: 163, distance: 88.6
click at [620, 163] on h2 "drucheau" at bounding box center [622, 154] width 359 height 170
click at [586, 412] on div "ou" at bounding box center [596, 411] width 31 height 28
